Goal: Download file/media

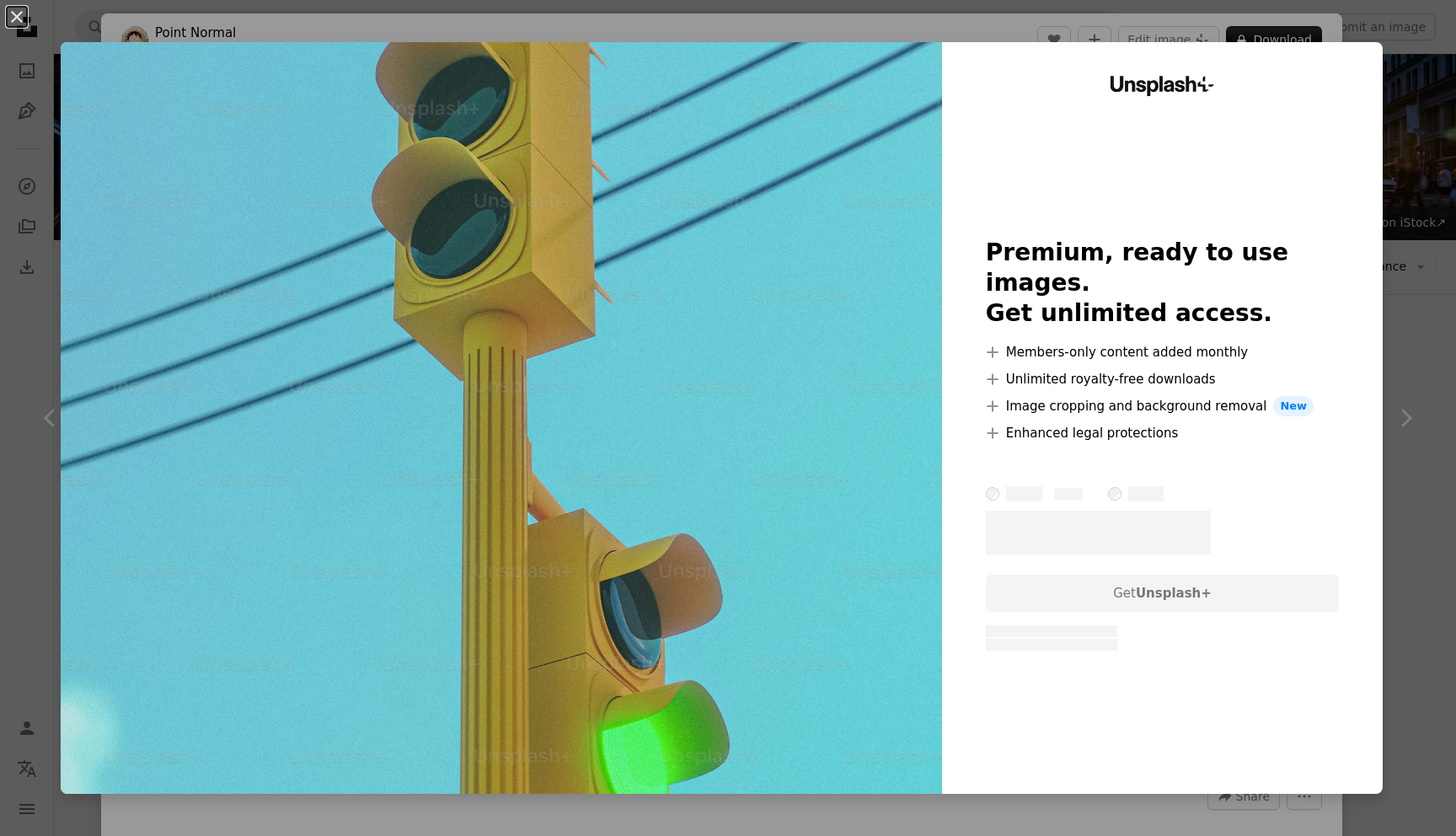
scroll to position [1602, 0]
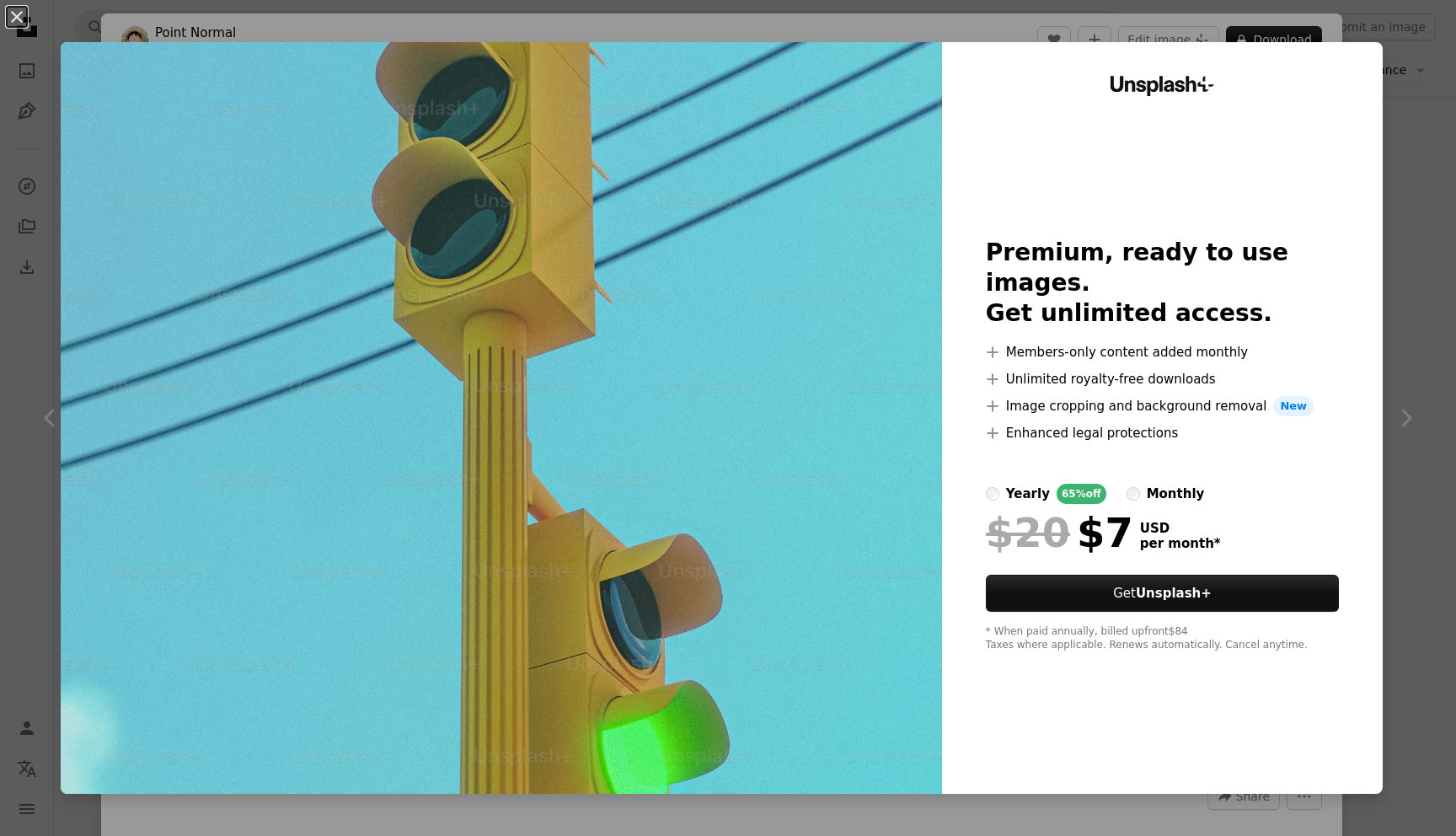
click at [1400, 106] on div "An X shape Unsplash+ Premium, ready to use images. Get unlimited access. A plus…" at bounding box center [728, 418] width 1456 height 836
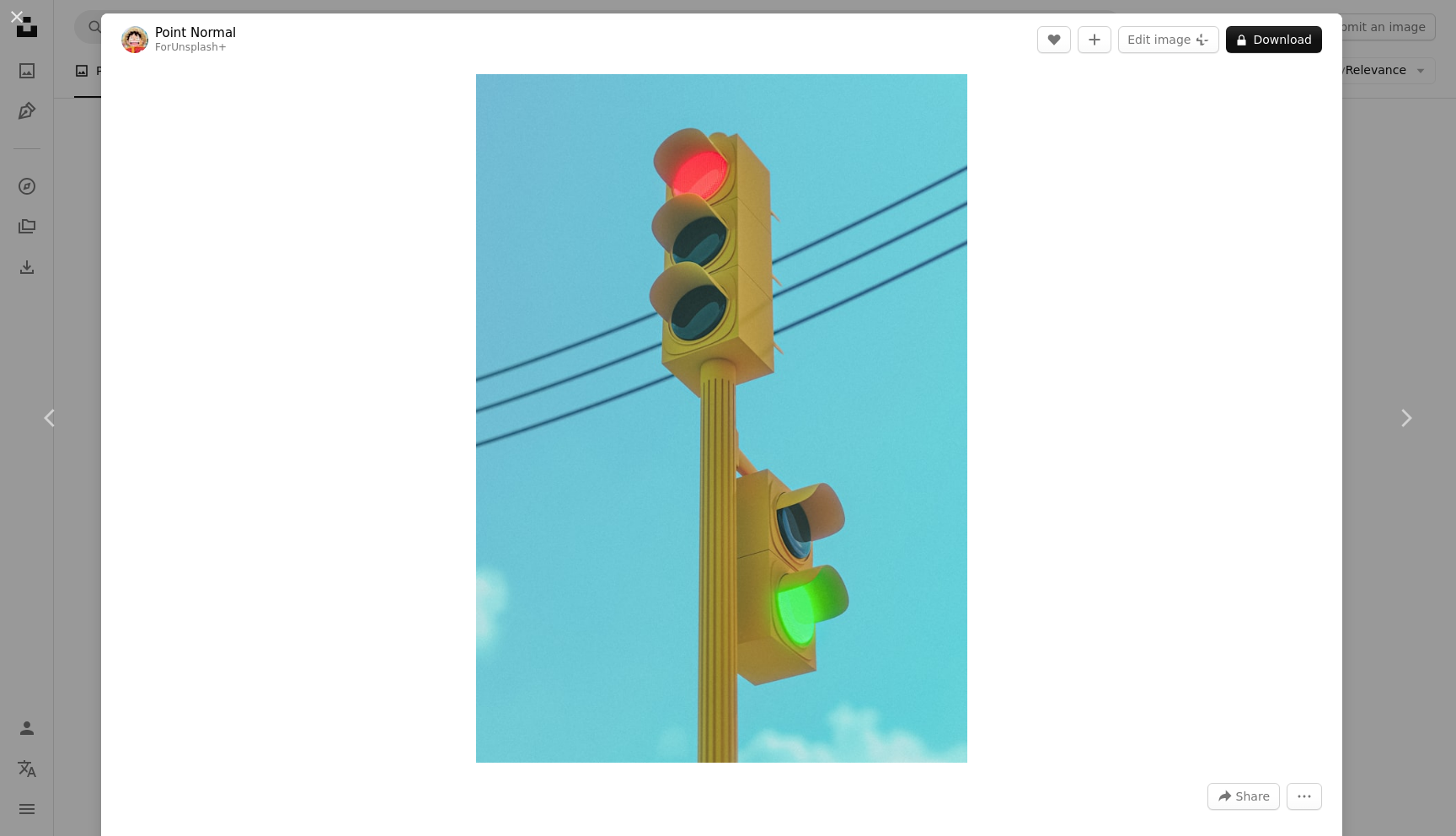
click at [1423, 144] on div "An X shape Chevron left Chevron right Point Normal For Unsplash+ A heart A plus…" at bounding box center [728, 418] width 1456 height 836
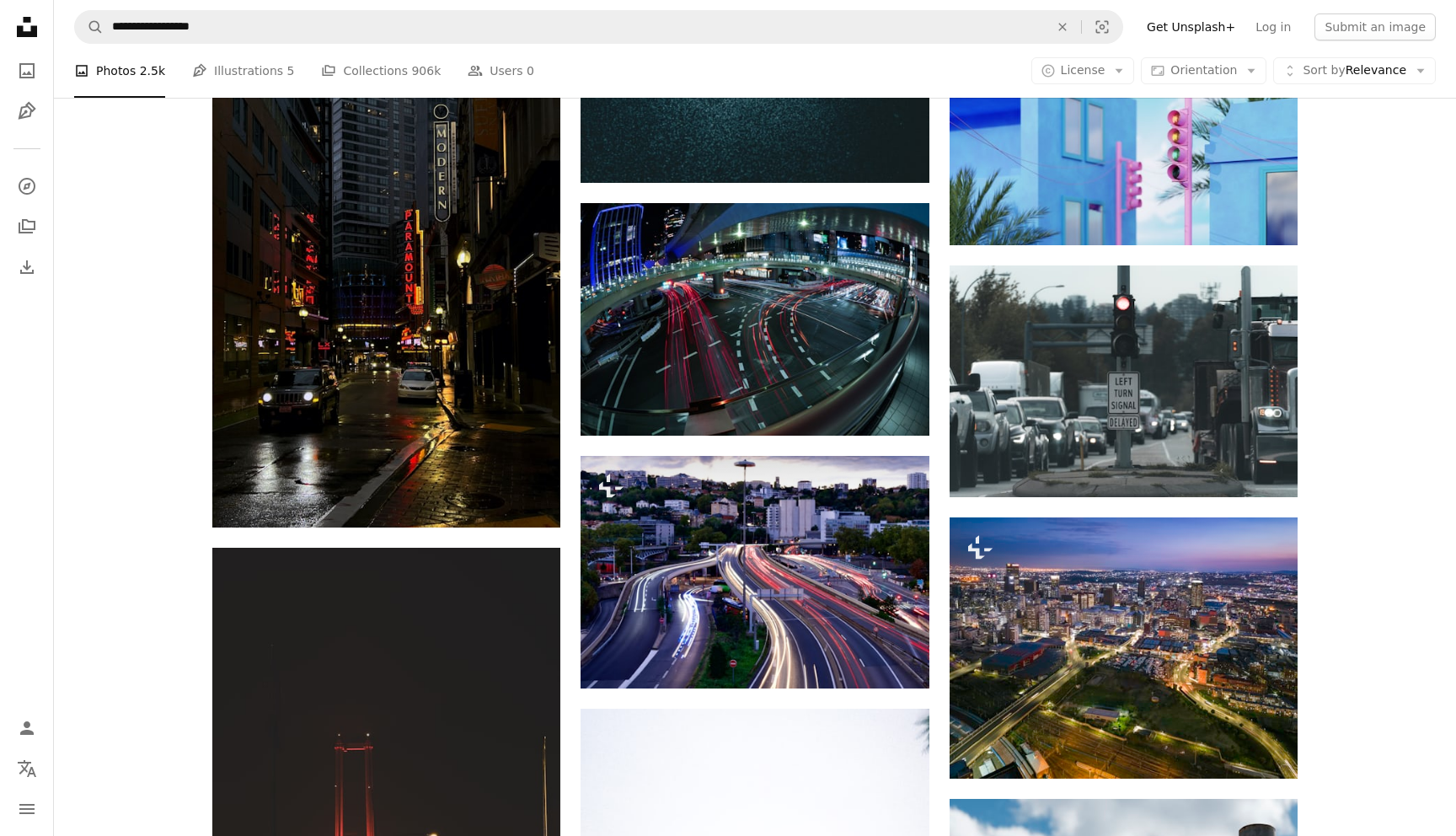
scroll to position [1643, 0]
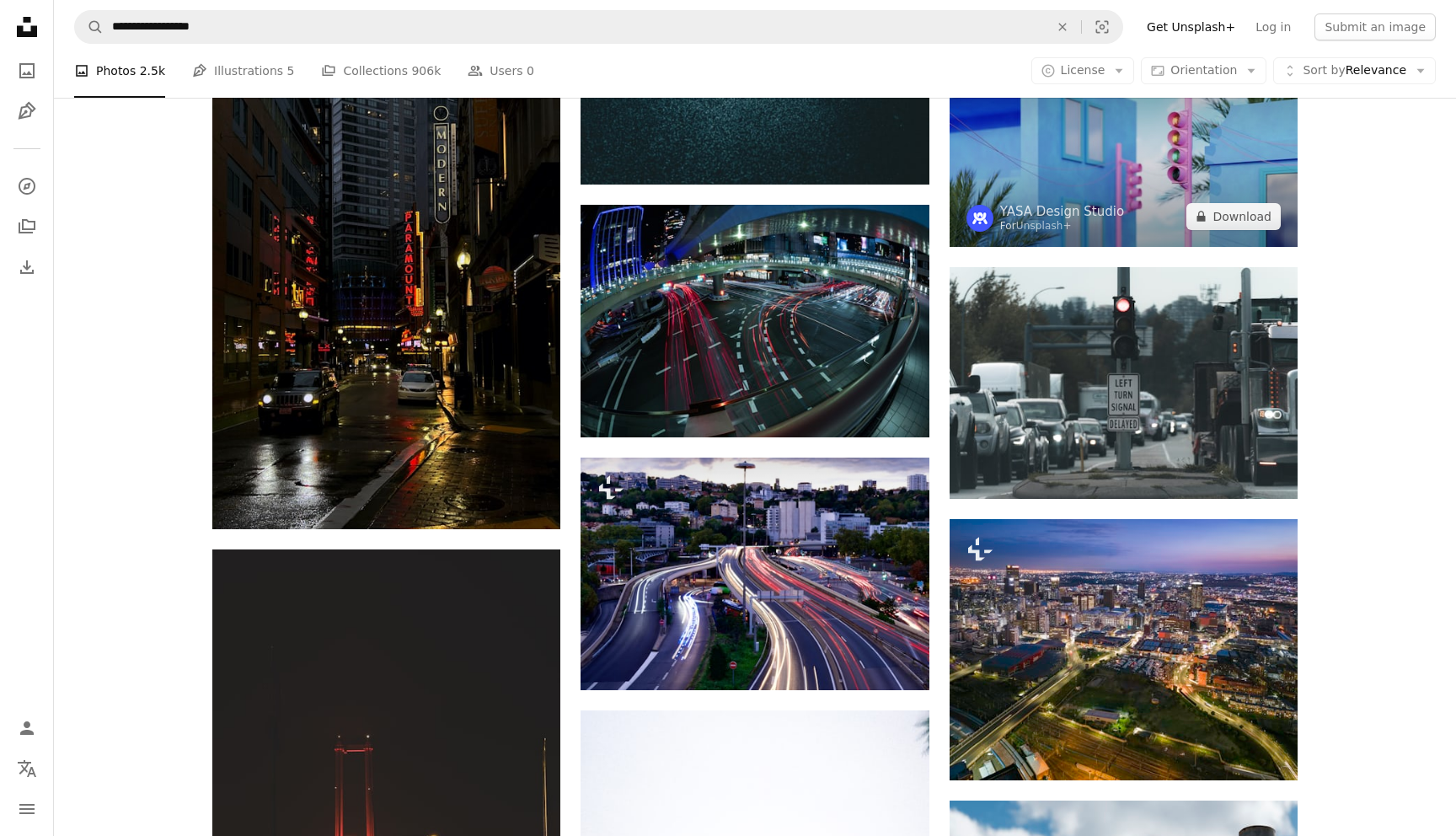
click at [1156, 138] on img at bounding box center [1124, 149] width 348 height 196
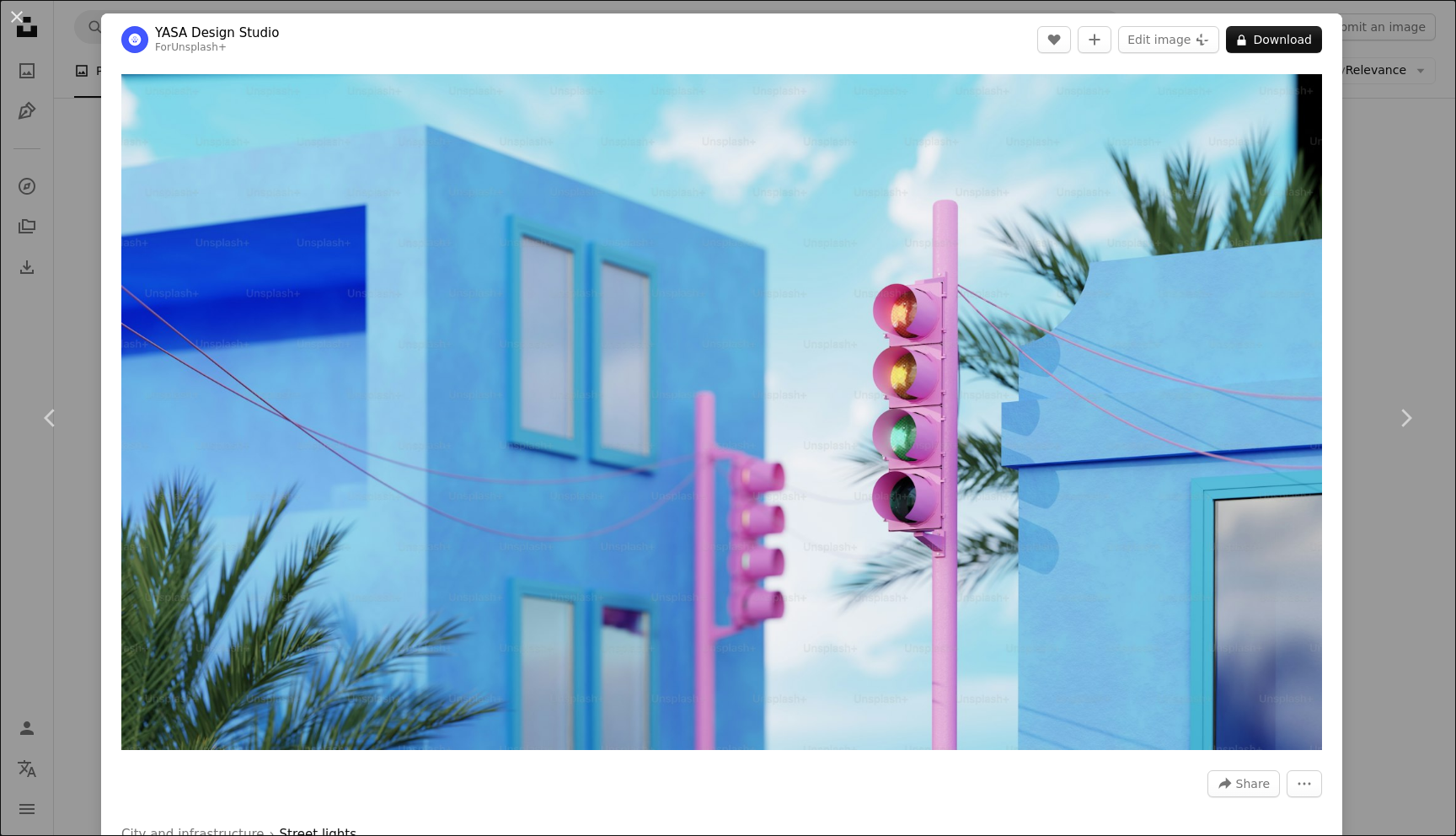
click at [1425, 263] on div "An X shape Chevron left Chevron right YASA Design Studio For Unsplash+ A heart …" at bounding box center [728, 418] width 1456 height 836
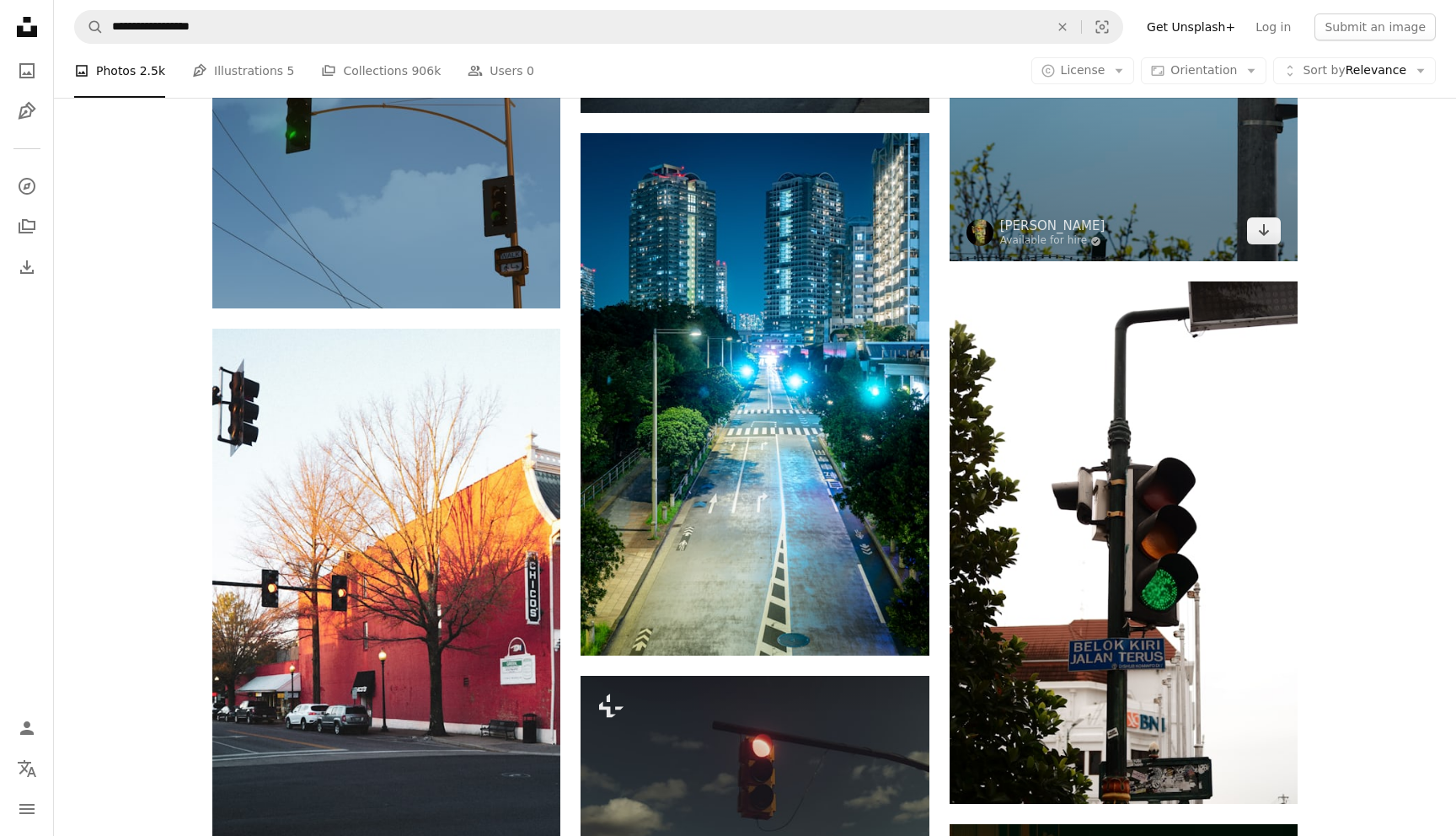
scroll to position [2704, 0]
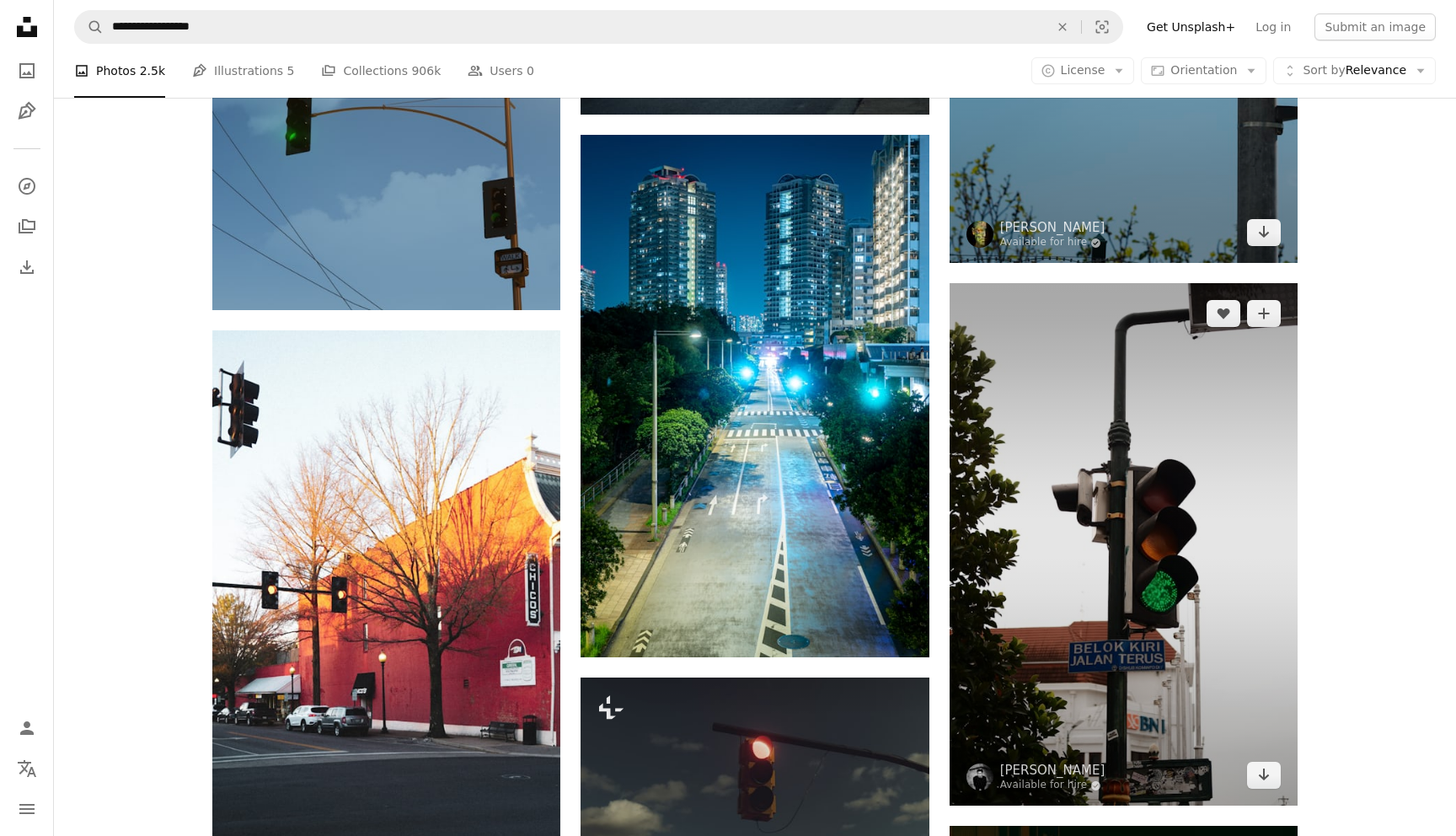
click at [1161, 392] on img at bounding box center [1124, 544] width 348 height 522
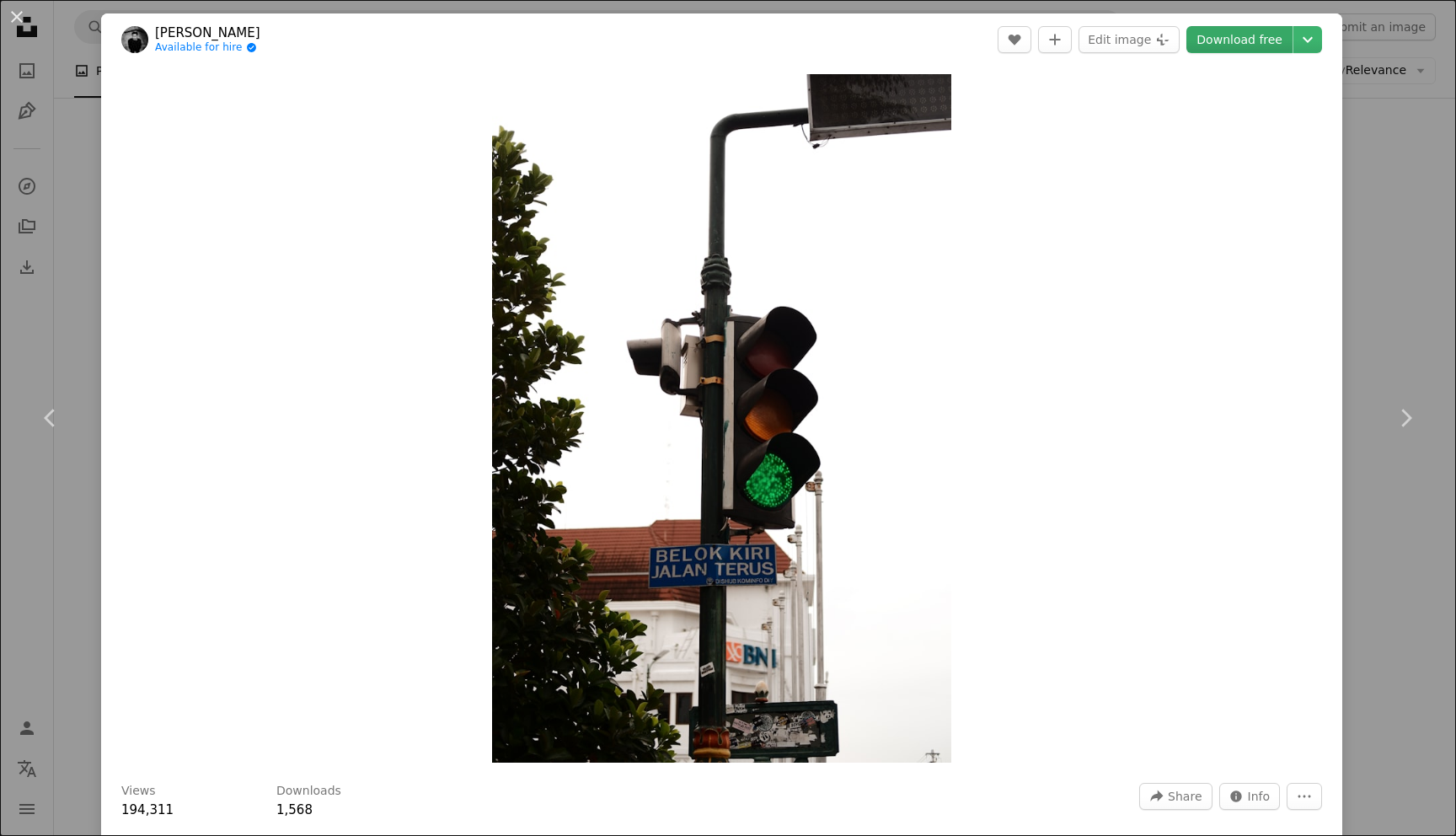
click at [1264, 48] on link "Download free" at bounding box center [1240, 39] width 106 height 27
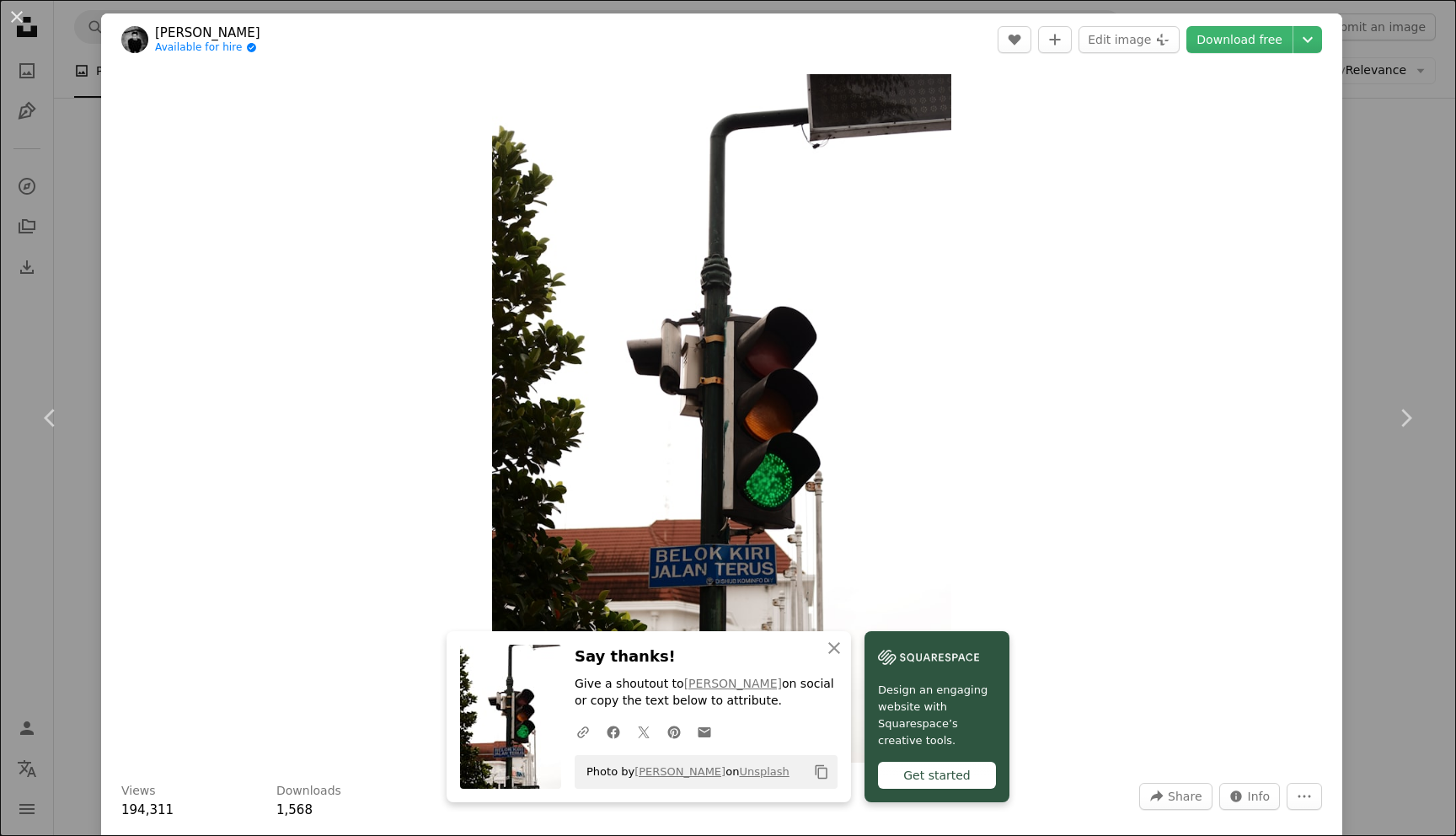
click at [1399, 234] on div "An X shape Chevron left Chevron right An X shape Close Say thanks! Give a shout…" at bounding box center [728, 418] width 1456 height 836
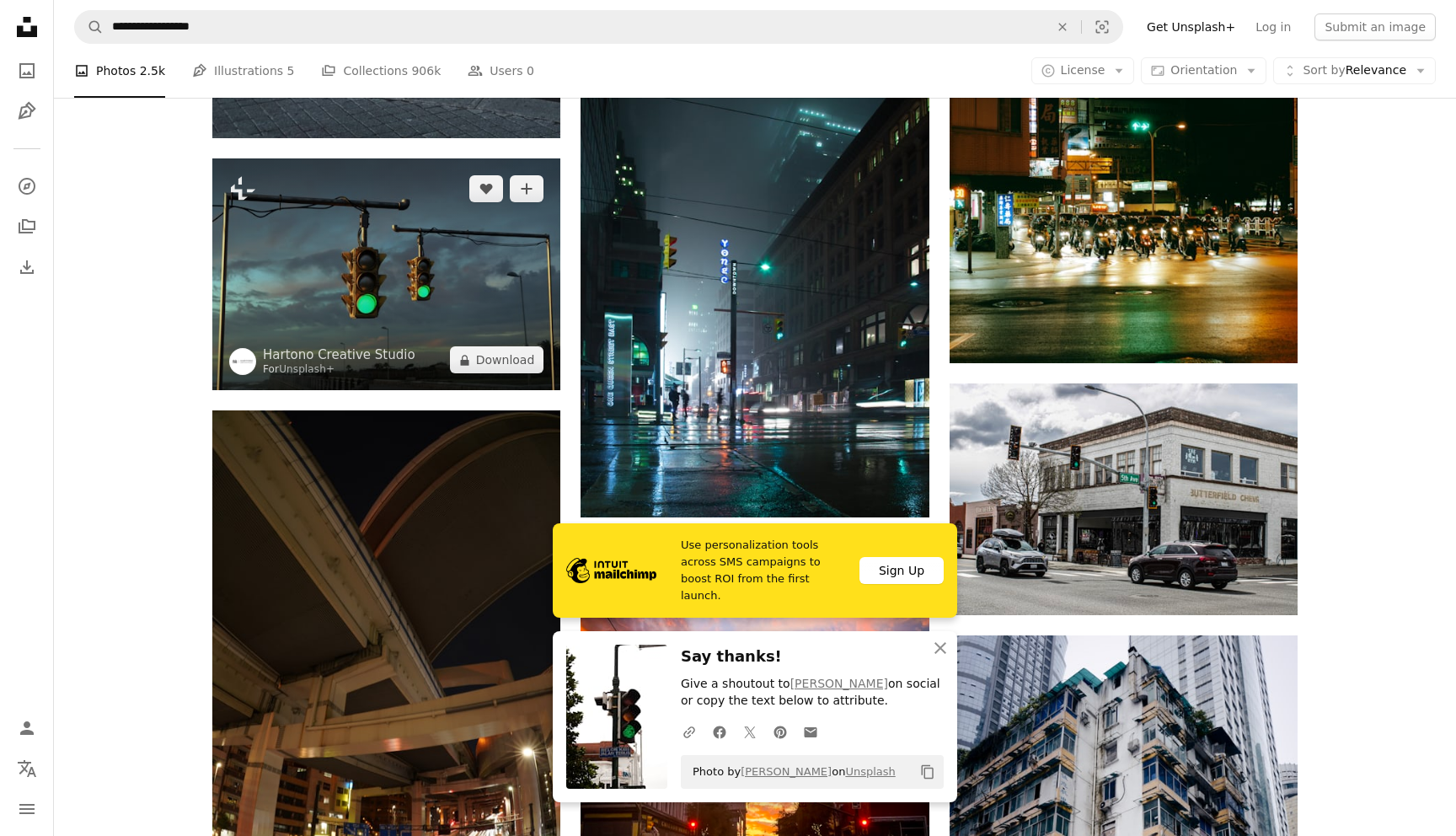
scroll to position [3523, 0]
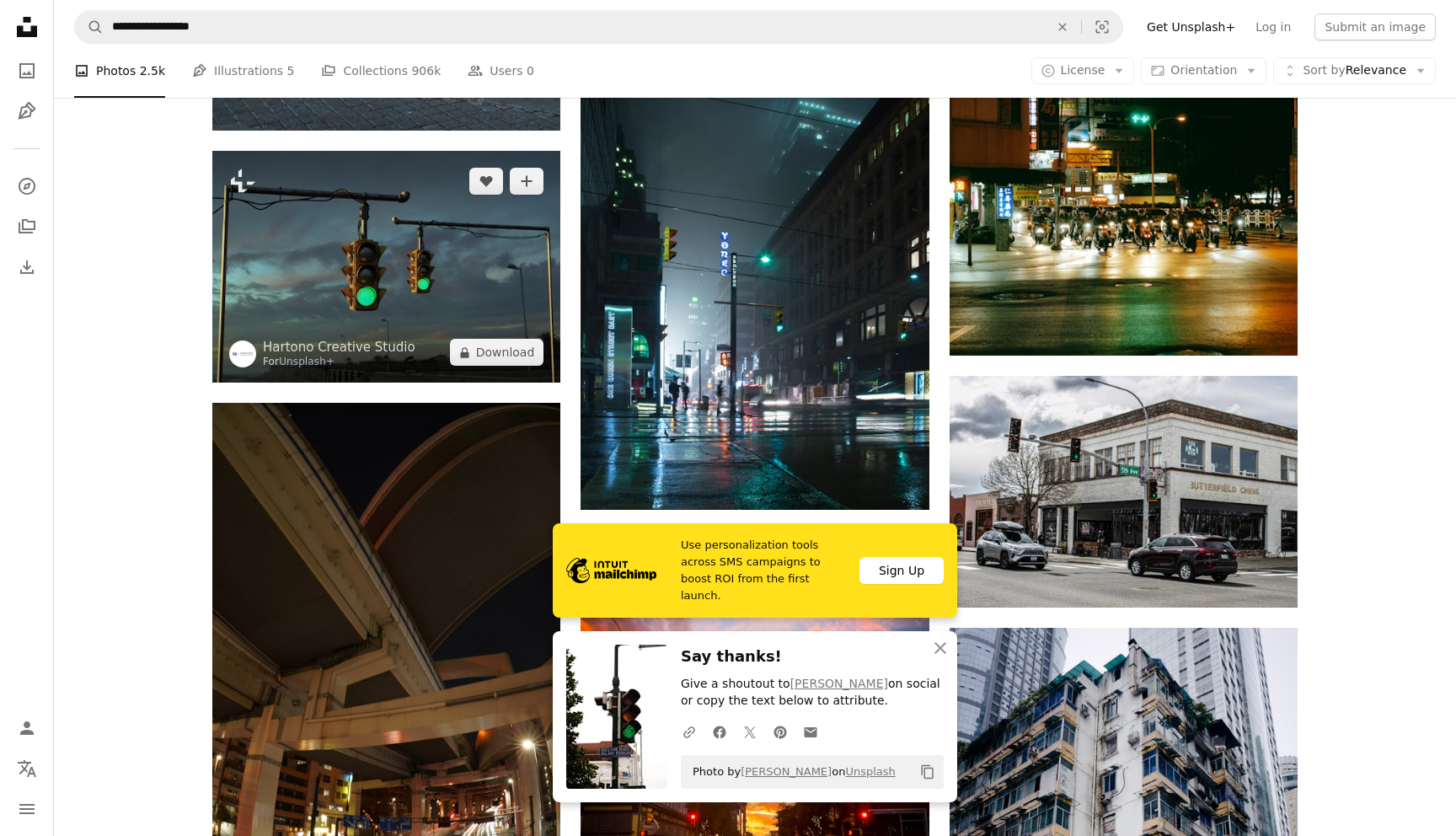
click at [469, 300] on img at bounding box center [387, 266] width 348 height 231
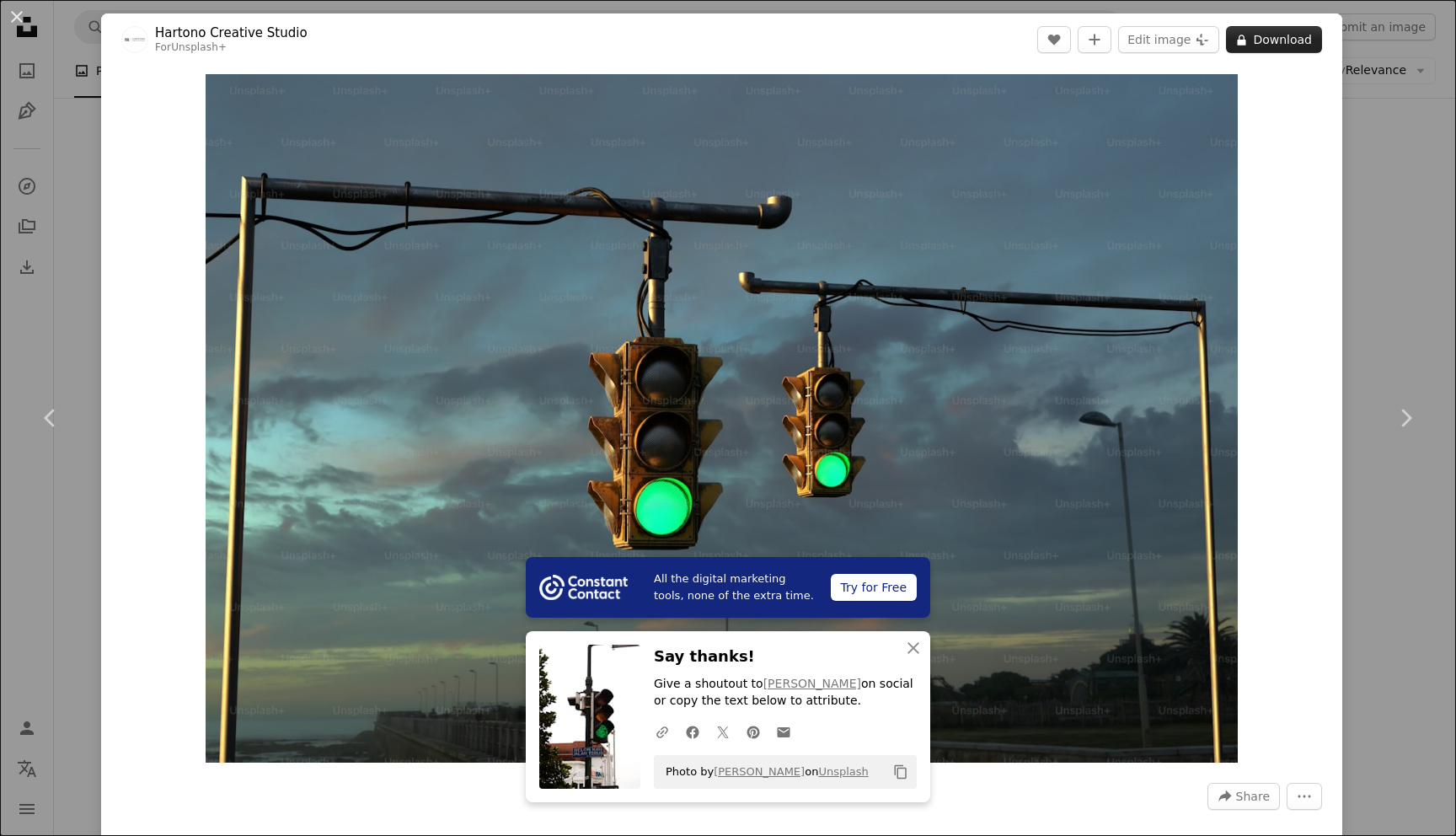
click at [1314, 31] on button "A lock Download" at bounding box center [1274, 39] width 96 height 27
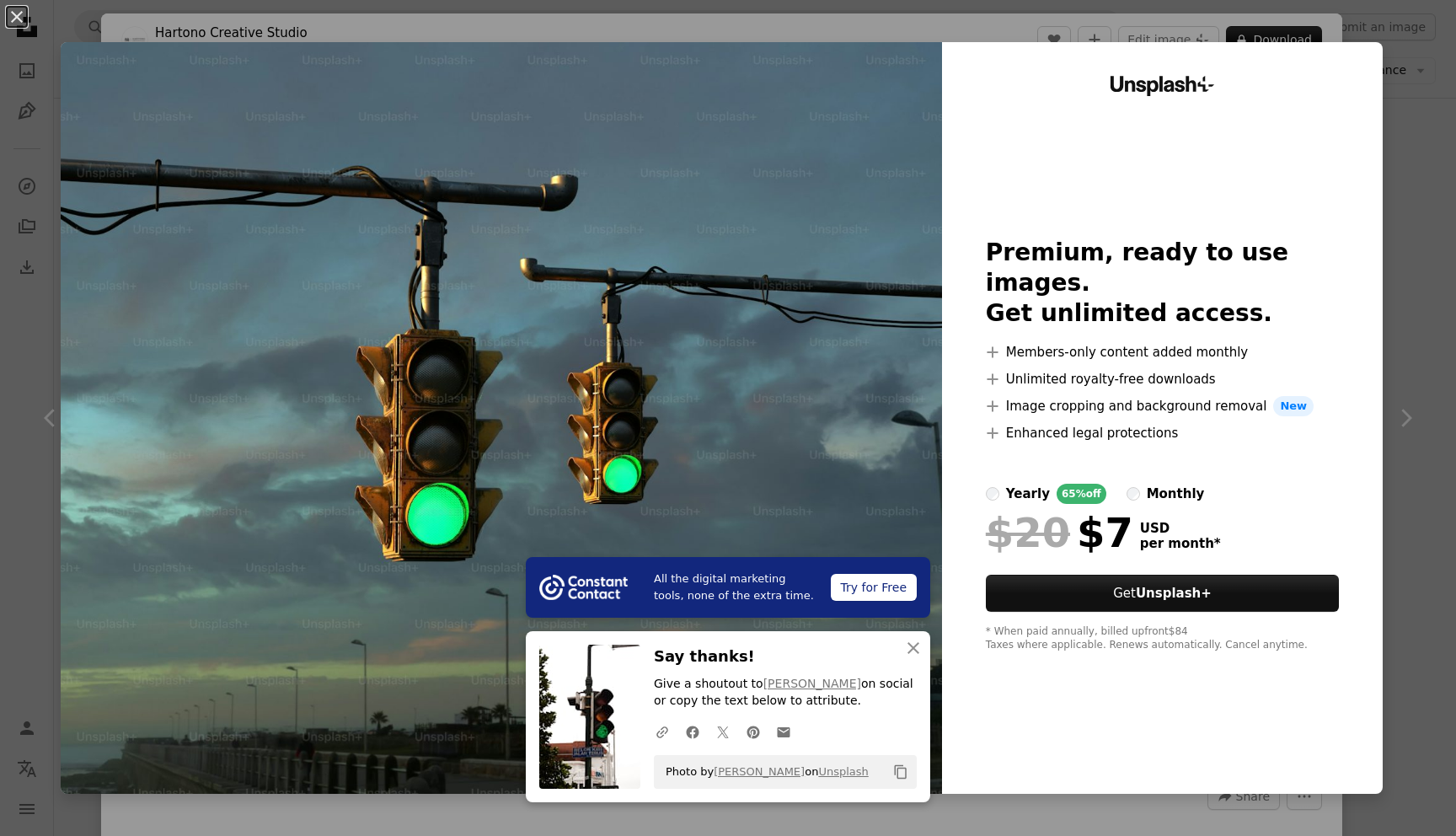
click at [1414, 90] on div "An X shape All the digital marketing tools, none of the extra time. Try for Fre…" at bounding box center [728, 418] width 1456 height 836
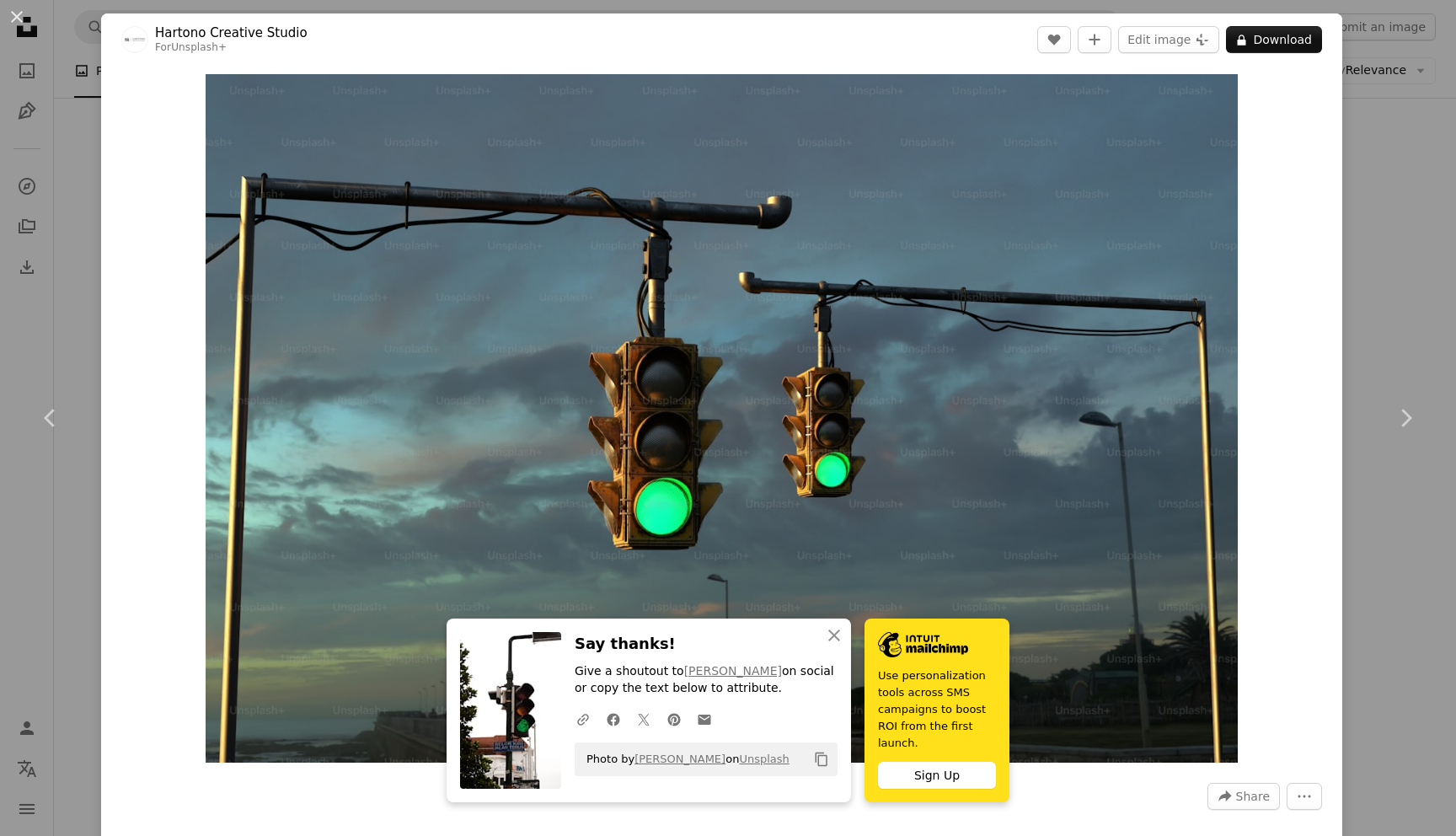
click at [1455, 279] on div "An X shape Chevron left Chevron right An X shape Close Say thanks! Give a shout…" at bounding box center [728, 418] width 1456 height 836
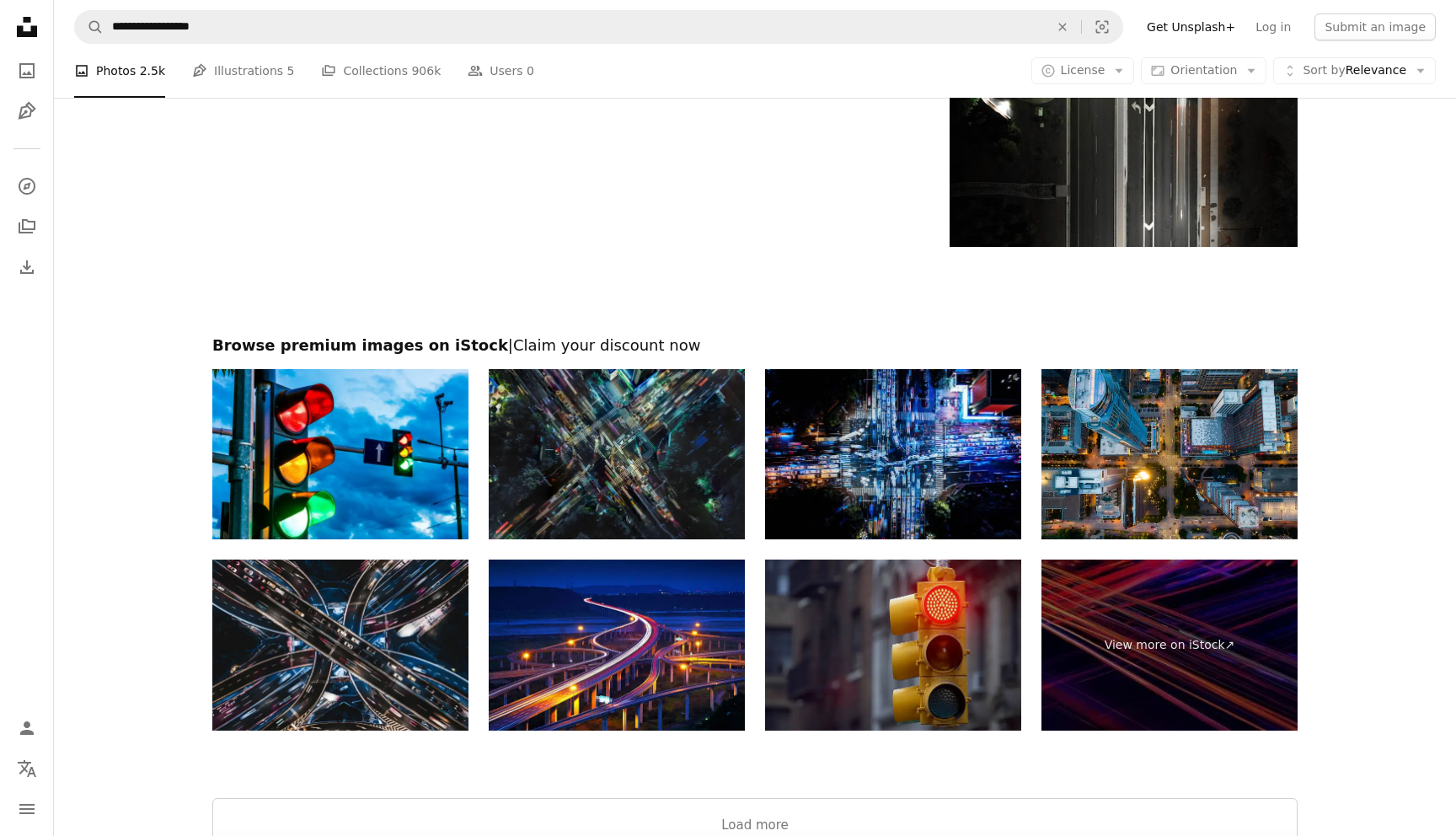
scroll to position [6037, 0]
